Goal: Obtain resource: Download file/media

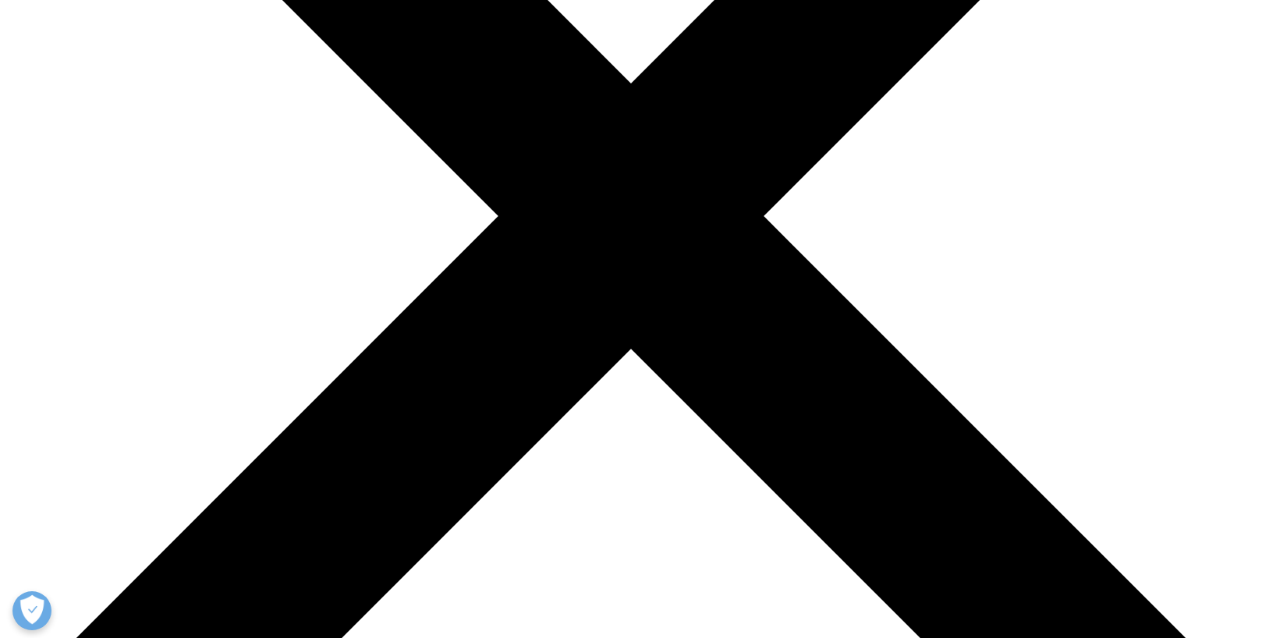
scroll to position [456, 0]
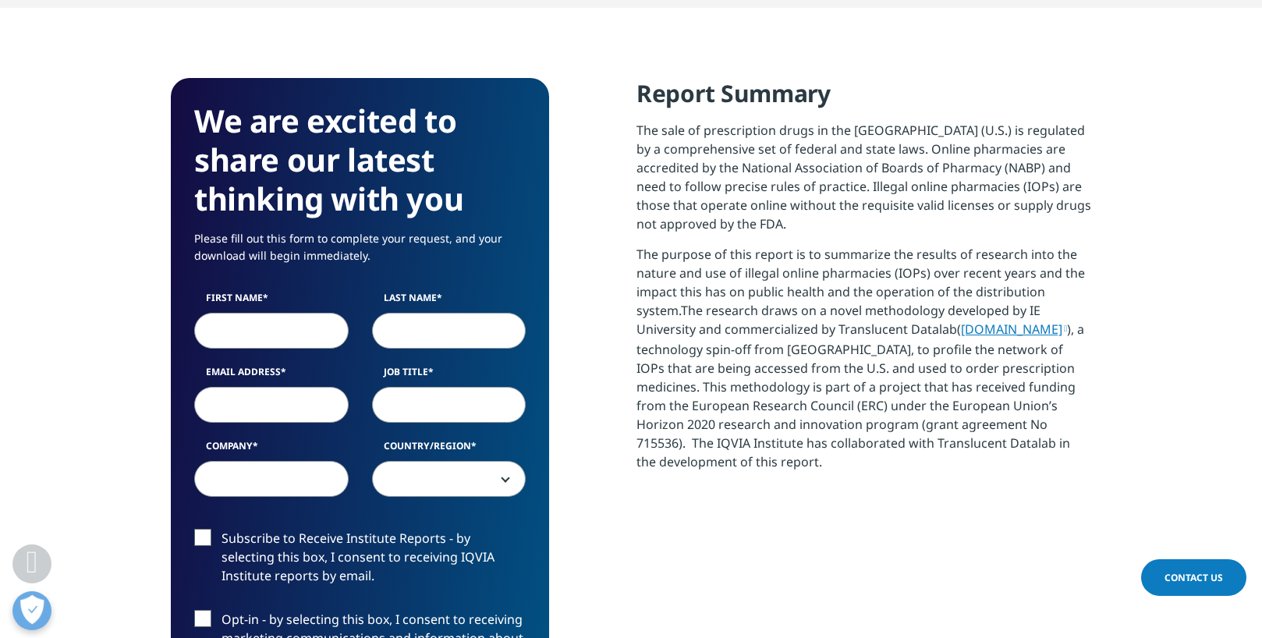
scroll to position [701, 0]
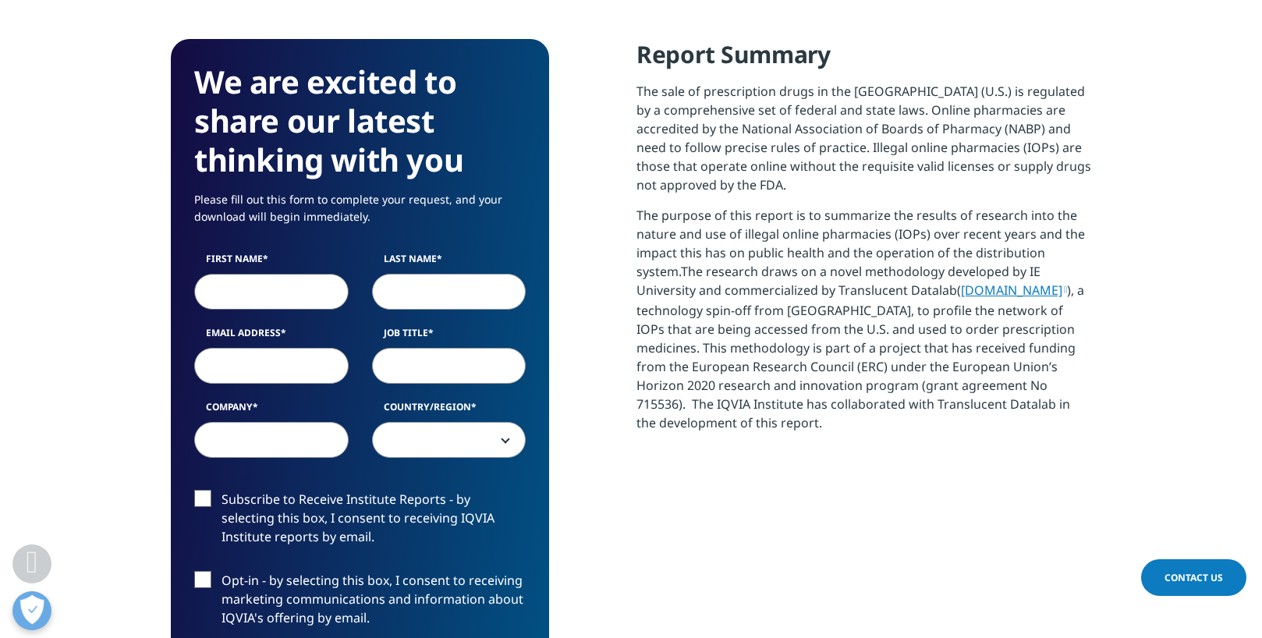
click at [296, 292] on input "First Name" at bounding box center [271, 292] width 154 height 36
type input "Antonella"
click at [480, 296] on input "Last Name" at bounding box center [449, 292] width 154 height 36
type input "[PERSON_NAME]"
click at [321, 369] on input "Email Address" at bounding box center [271, 366] width 154 height 36
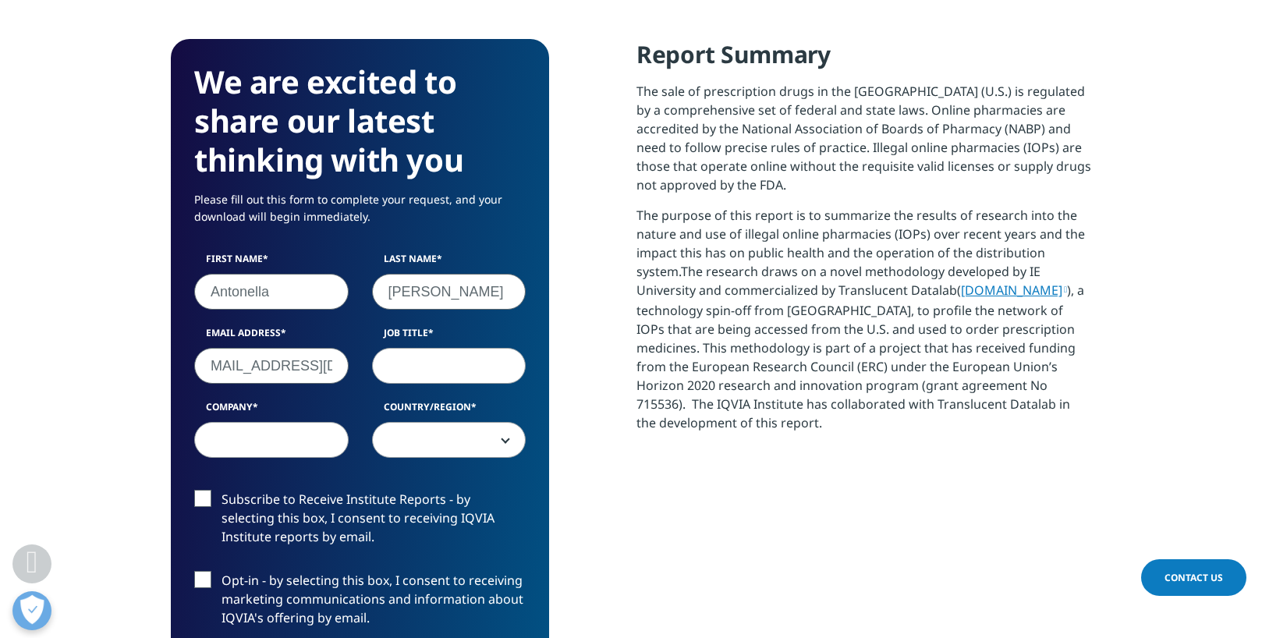
scroll to position [0, 25]
type input "[EMAIL_ADDRESS][DOMAIN_NAME]"
click at [441, 370] on input "Job Title" at bounding box center [449, 366] width 154 height 36
type input "Professor"
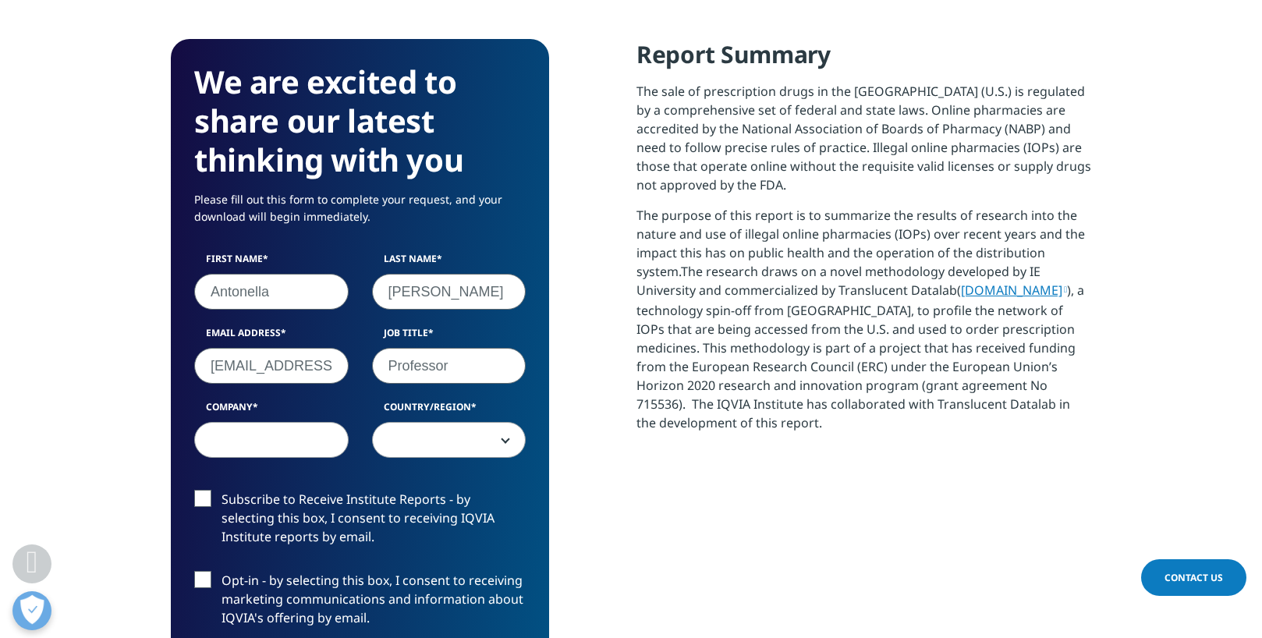
click at [270, 449] on input "Company" at bounding box center [271, 440] width 154 height 36
type input "IE"
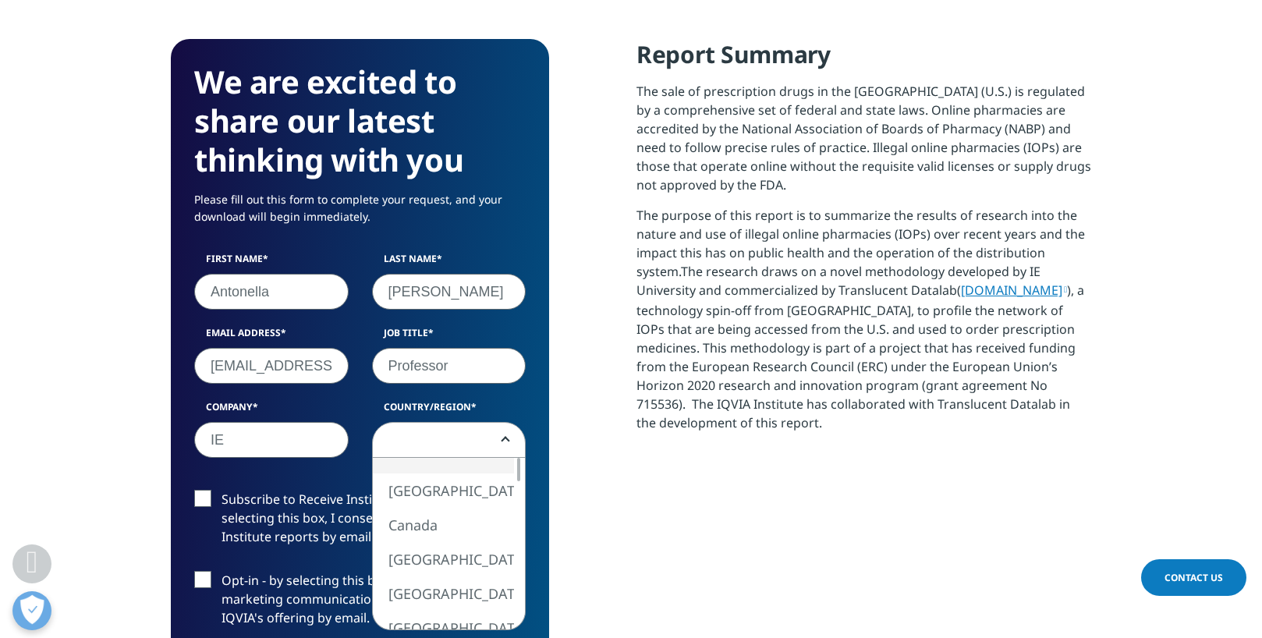
click at [437, 440] on span at bounding box center [449, 441] width 153 height 36
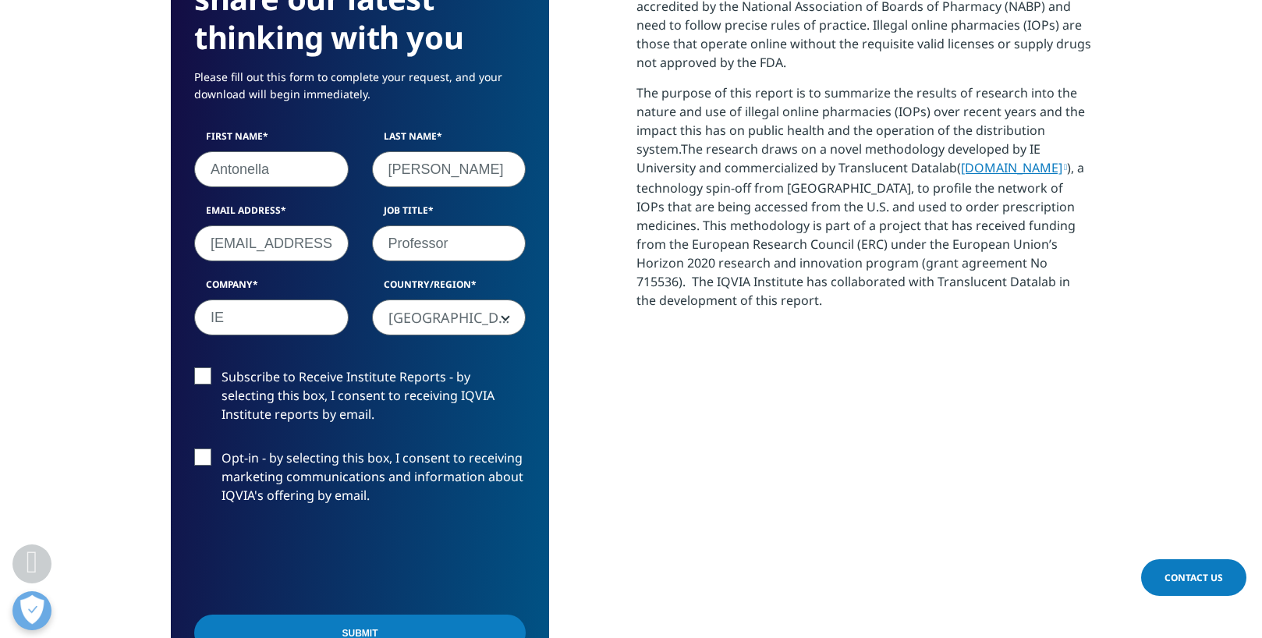
scroll to position [829, 0]
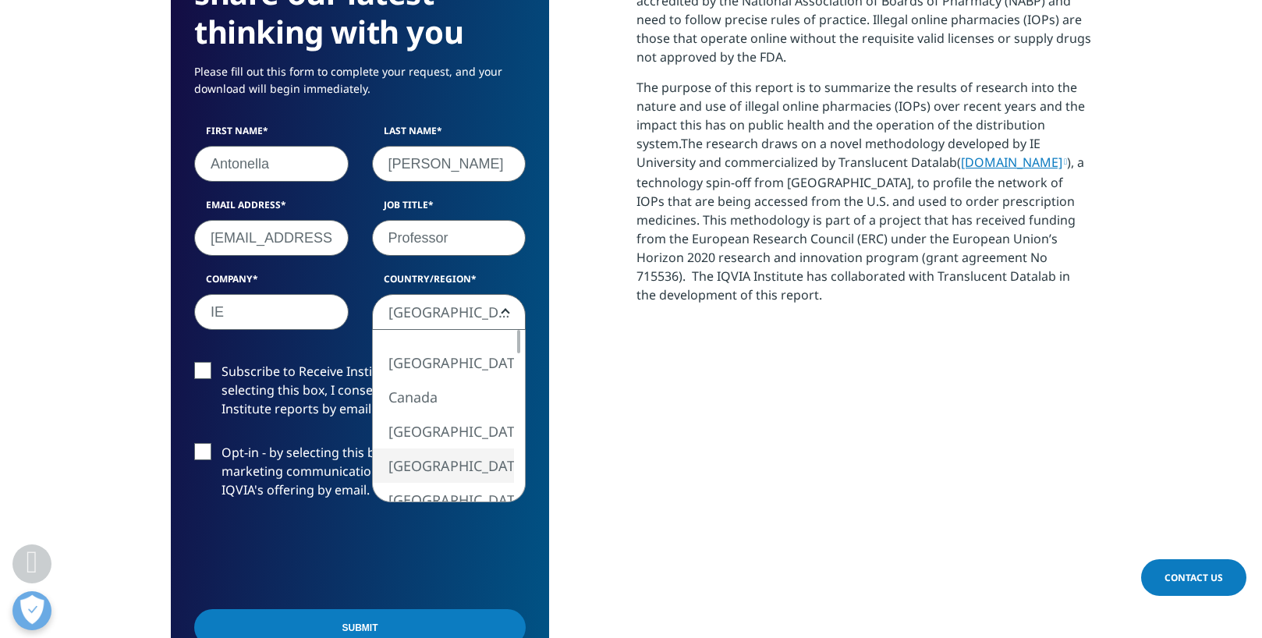
click at [449, 304] on span "[GEOGRAPHIC_DATA]" at bounding box center [449, 313] width 153 height 36
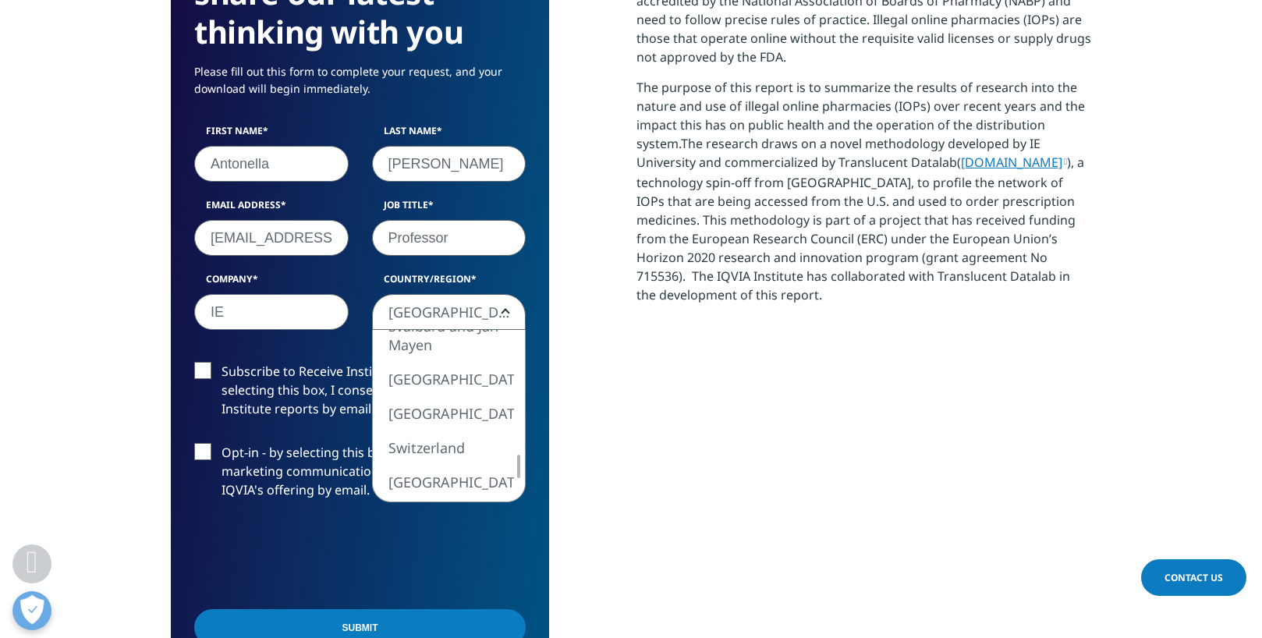
select select "Spain"
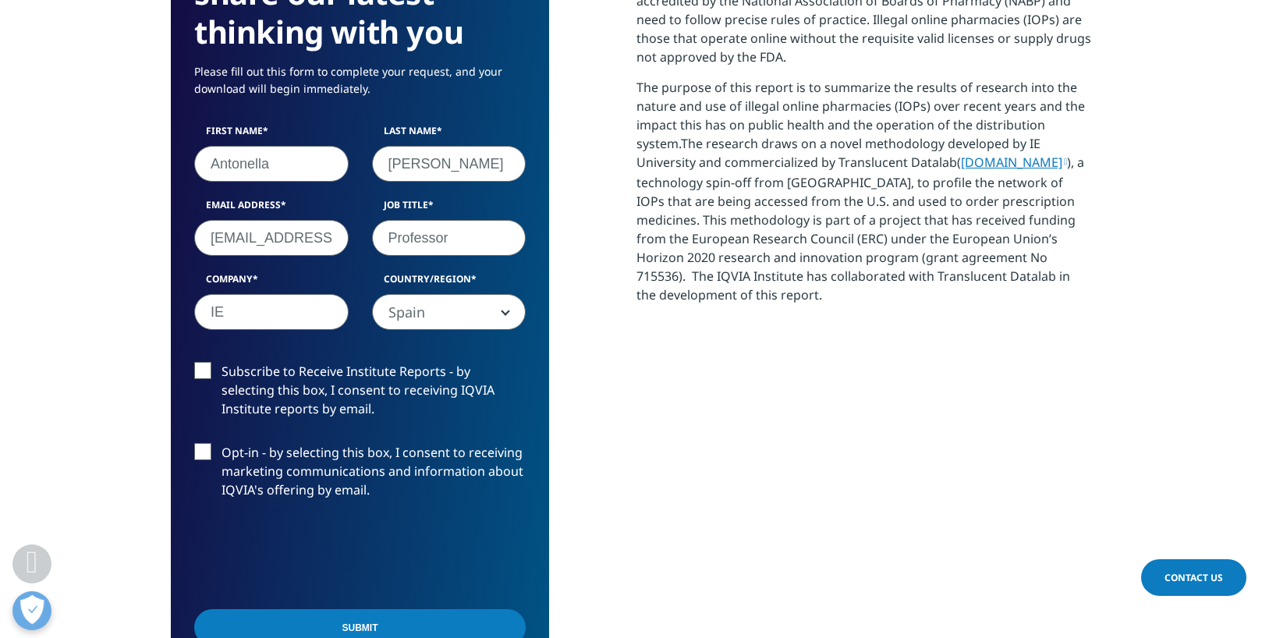
click at [199, 371] on label "Subscribe to Receive Institute Reports - by selecting this box, I consent to re…" at bounding box center [359, 394] width 331 height 65
click at [221, 362] on input "Subscribe to Receive Institute Reports - by selecting this box, I consent to re…" at bounding box center [221, 362] width 0 height 0
click at [199, 371] on label "Subscribe to Receive Institute Reports - by selecting this box, I consent to re…" at bounding box center [359, 394] width 331 height 65
click at [221, 362] on input "Subscribe to Receive Institute Reports - by selecting this box, I consent to re…" at bounding box center [221, 362] width 0 height 0
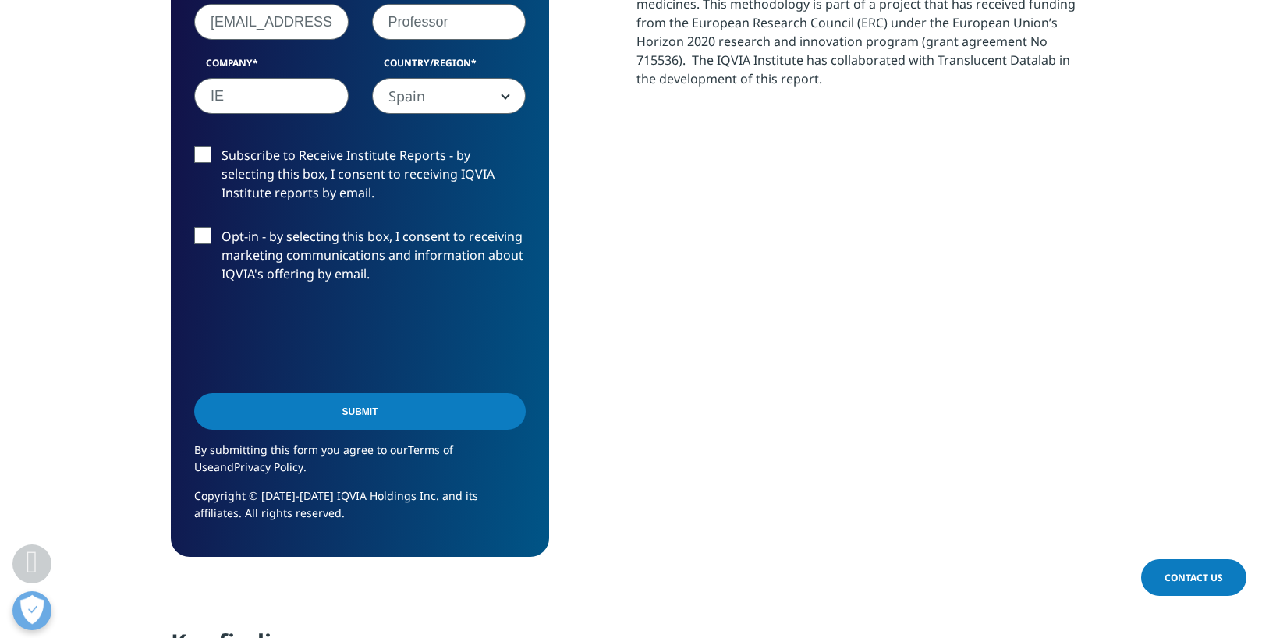
click at [351, 414] on input "Submit" at bounding box center [359, 411] width 331 height 37
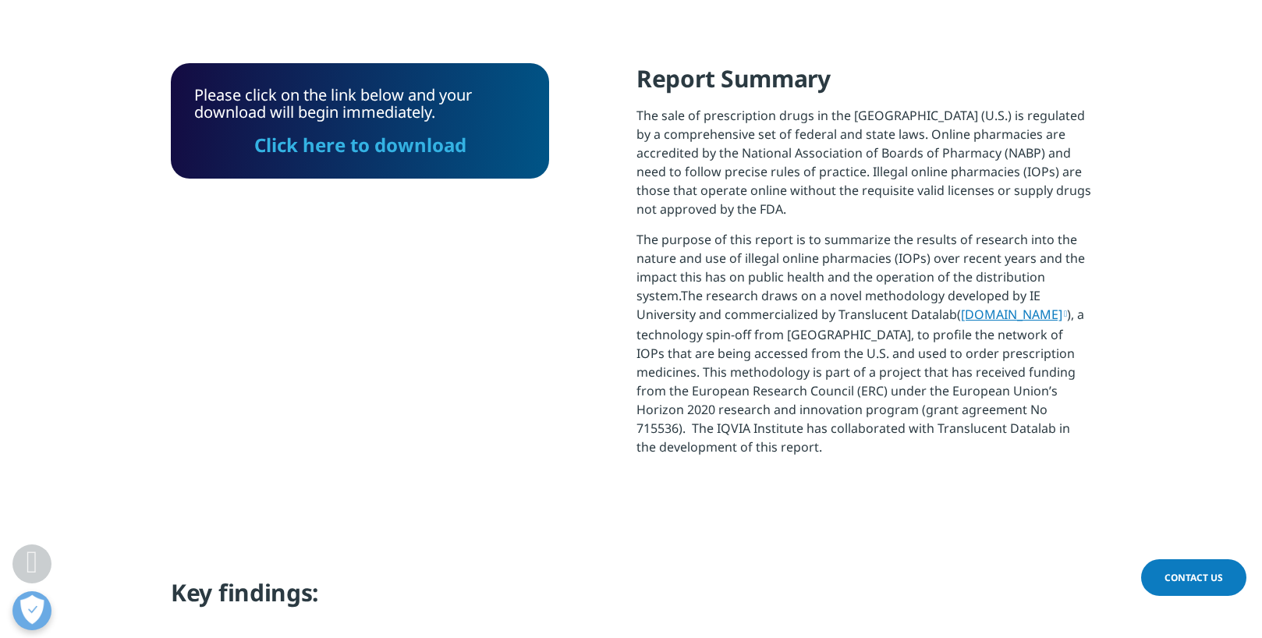
scroll to position [658, 0]
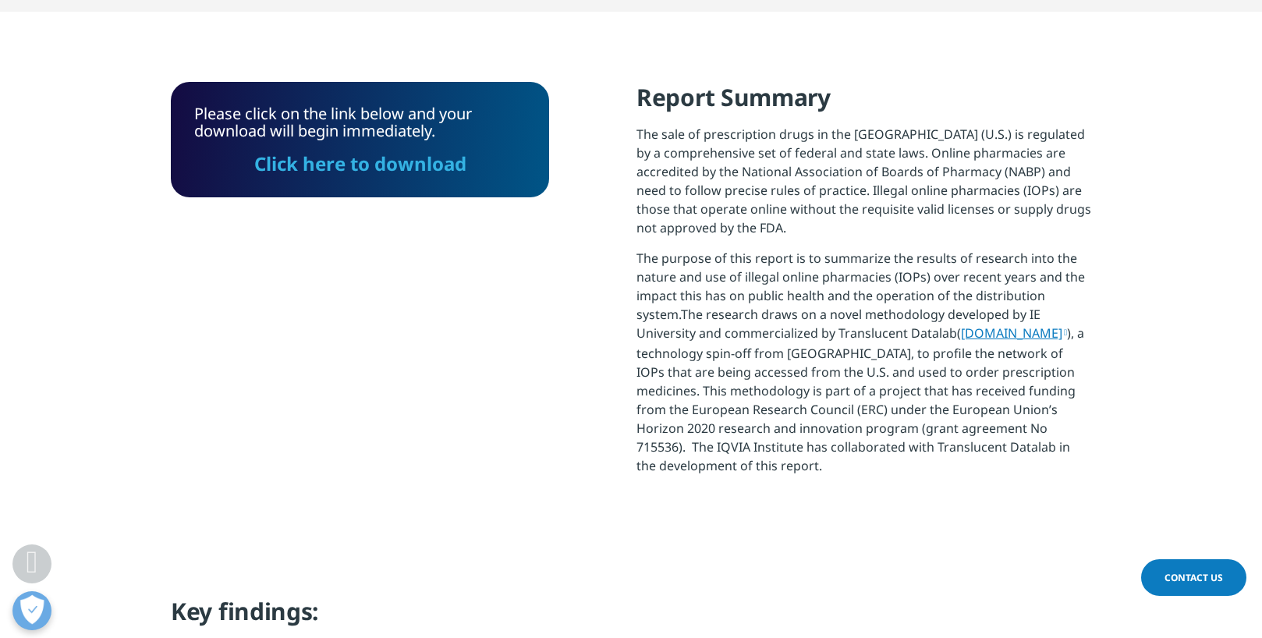
click at [424, 164] on link "Click here to download" at bounding box center [360, 164] width 212 height 26
